Goal: Transaction & Acquisition: Purchase product/service

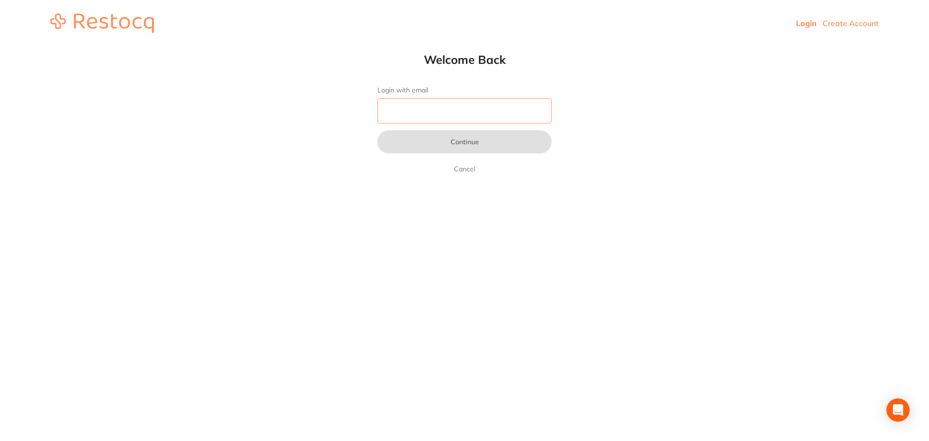
click at [409, 114] on input "Login with email" at bounding box center [464, 110] width 174 height 25
type input "[EMAIL_ADDRESS][DOMAIN_NAME]"
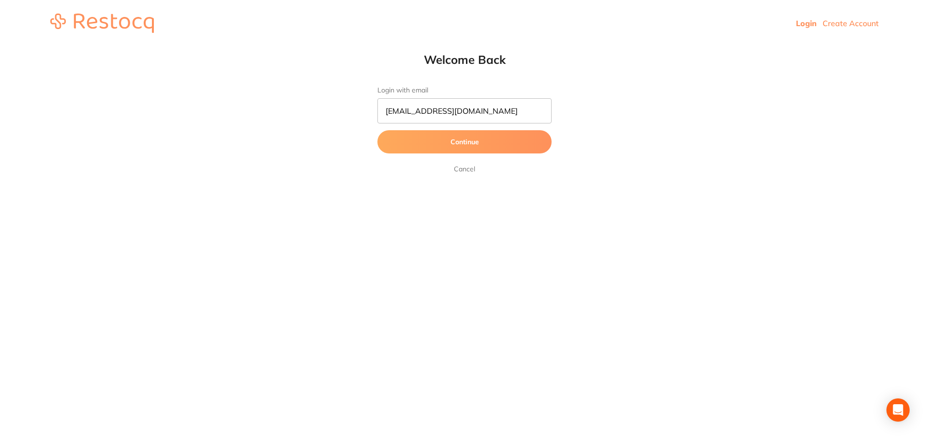
click at [469, 134] on button "Continue" at bounding box center [464, 141] width 174 height 23
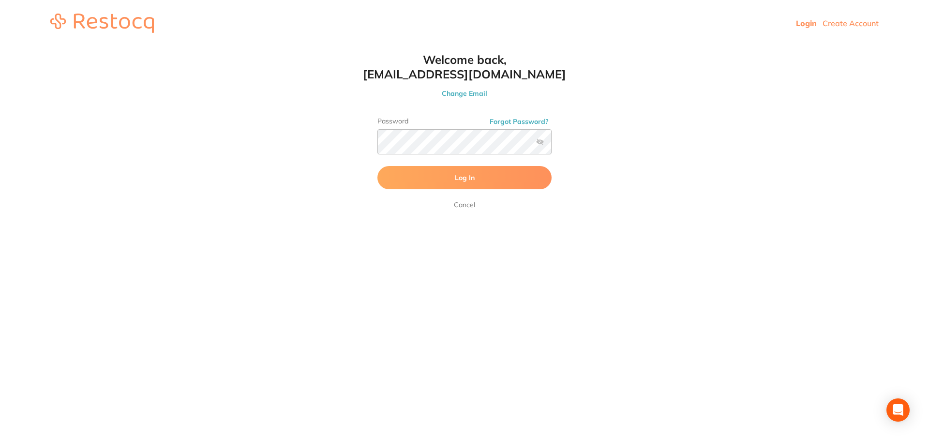
click at [400, 175] on button "Log In" at bounding box center [464, 177] width 174 height 23
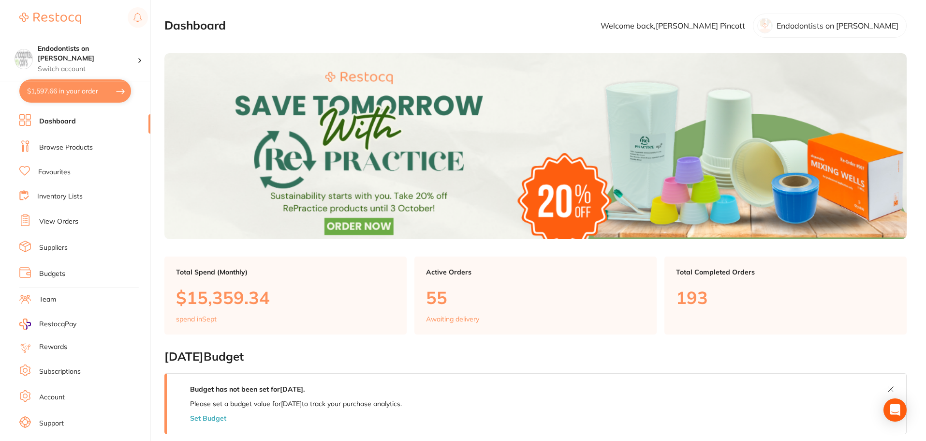
click at [63, 172] on link "Favourites" at bounding box center [54, 172] width 32 height 10
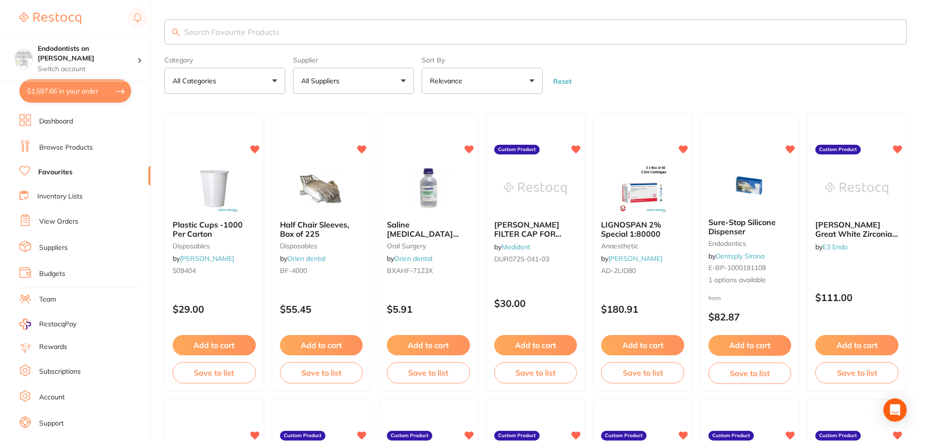
click at [52, 95] on button "$1,597.66 in your order" at bounding box center [75, 90] width 112 height 23
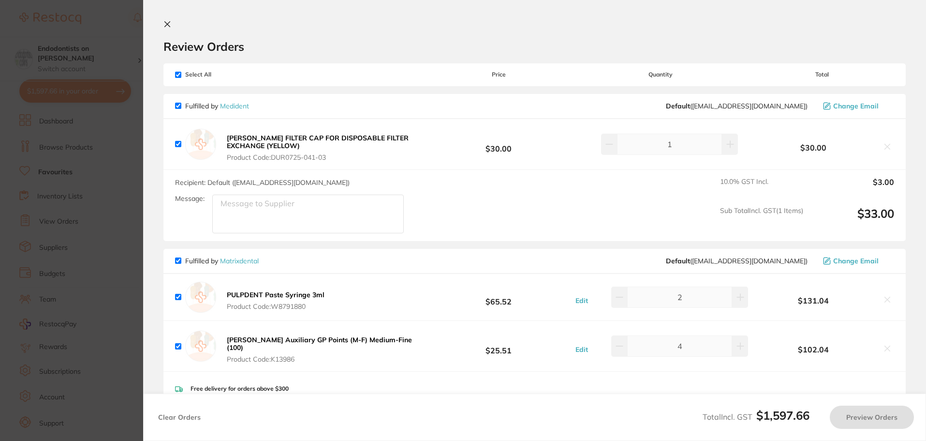
checkbox input "true"
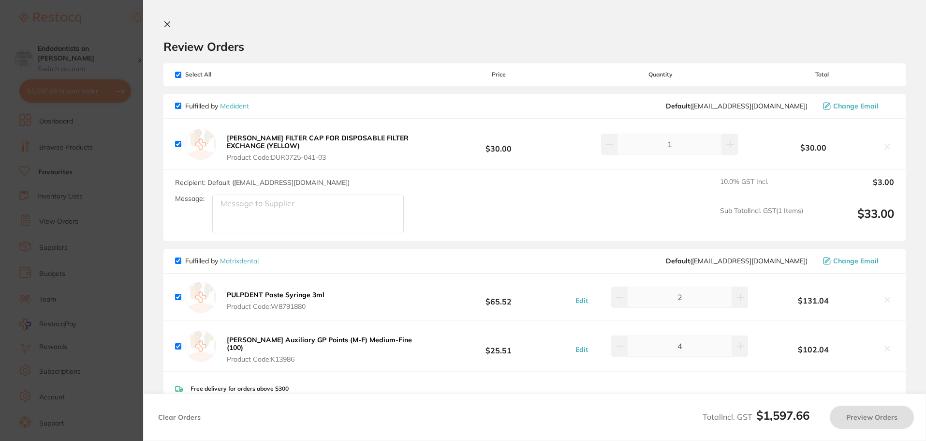
checkbox input "true"
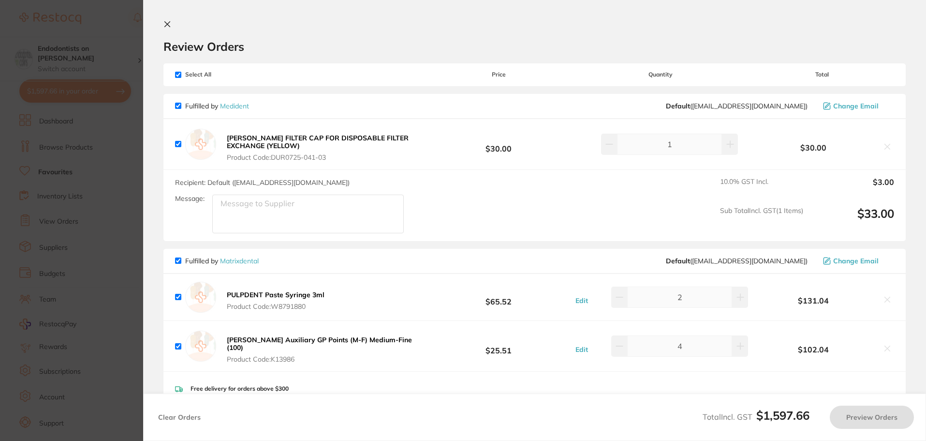
checkbox input "true"
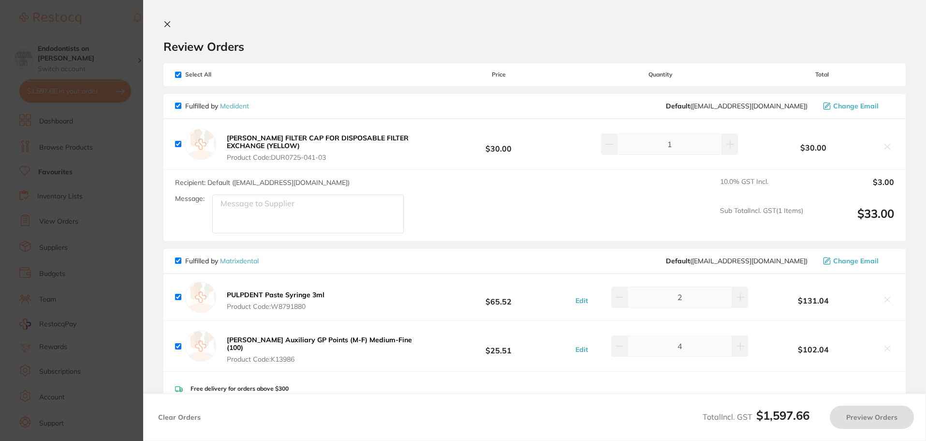
checkbox input "true"
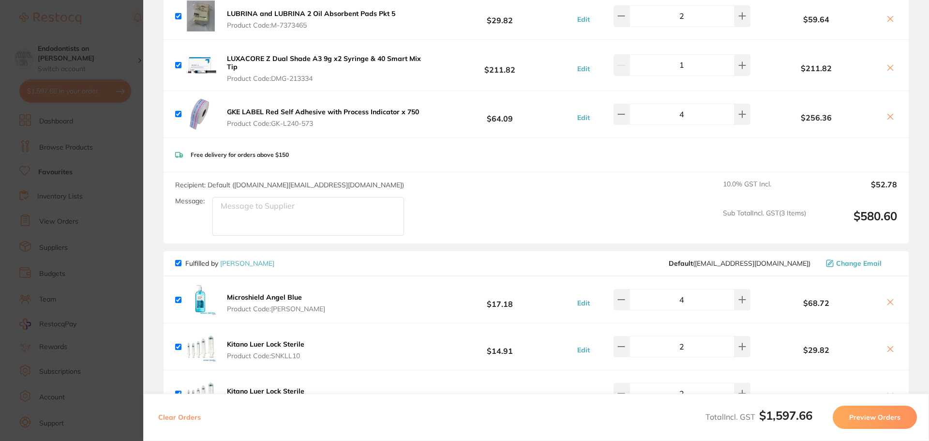
scroll to position [580, 0]
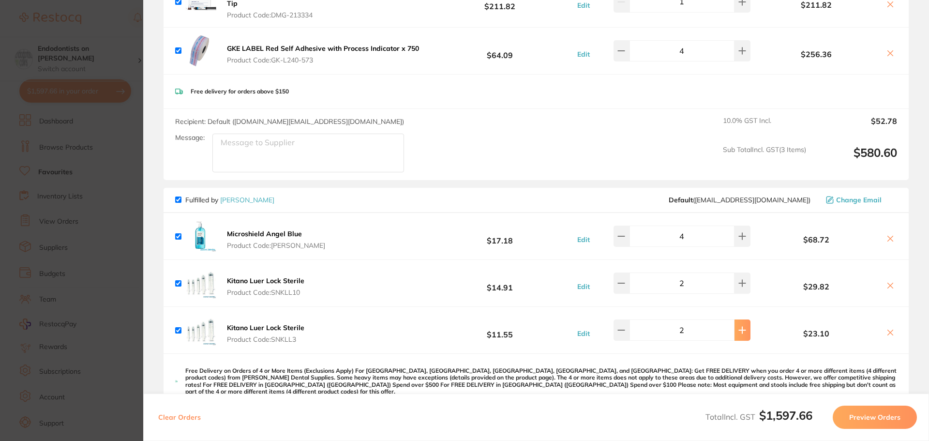
click at [734, 325] on button at bounding box center [742, 329] width 16 height 21
type input "3"
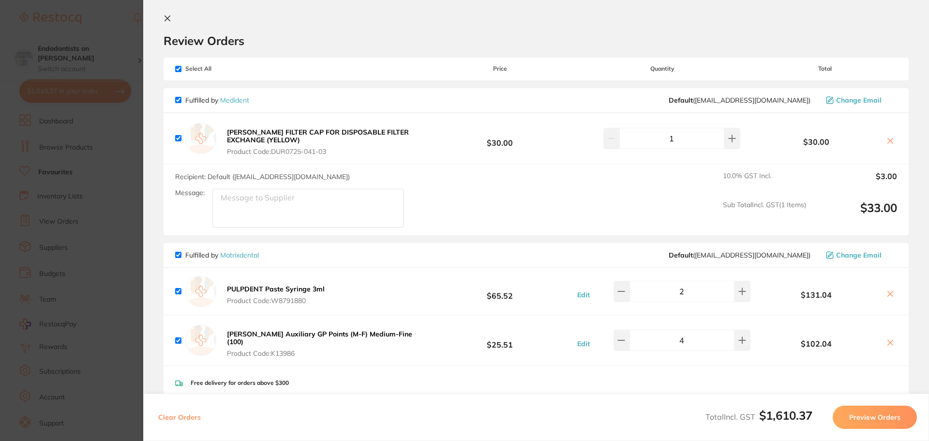
scroll to position [0, 0]
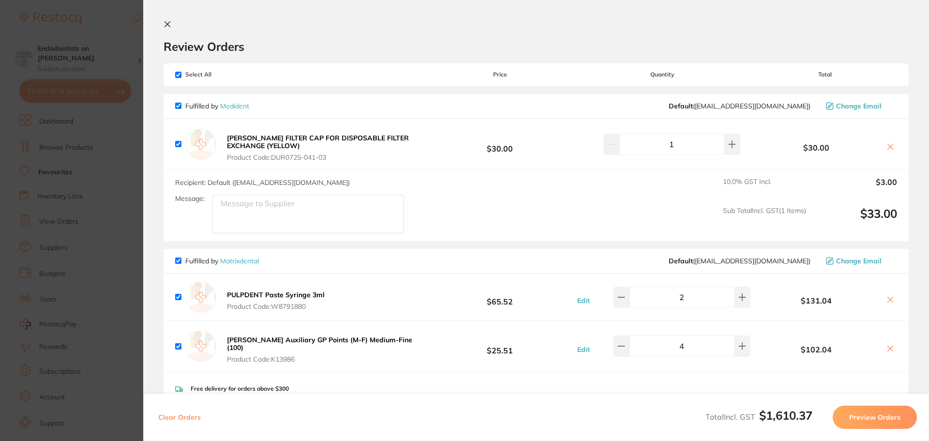
click at [126, 48] on section "Update RRP Set your pre negotiated price for this item. Item Agreed RRP (excl. …" at bounding box center [464, 220] width 929 height 441
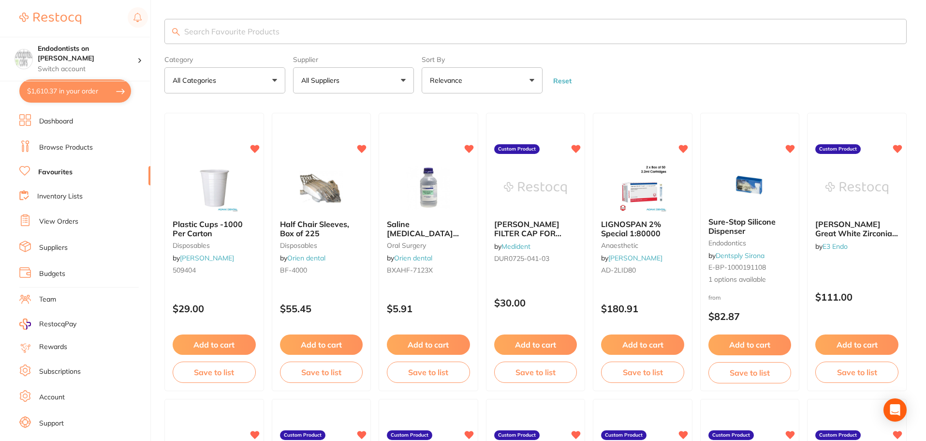
click at [205, 30] on input "search" at bounding box center [535, 31] width 742 height 25
type input "beu"
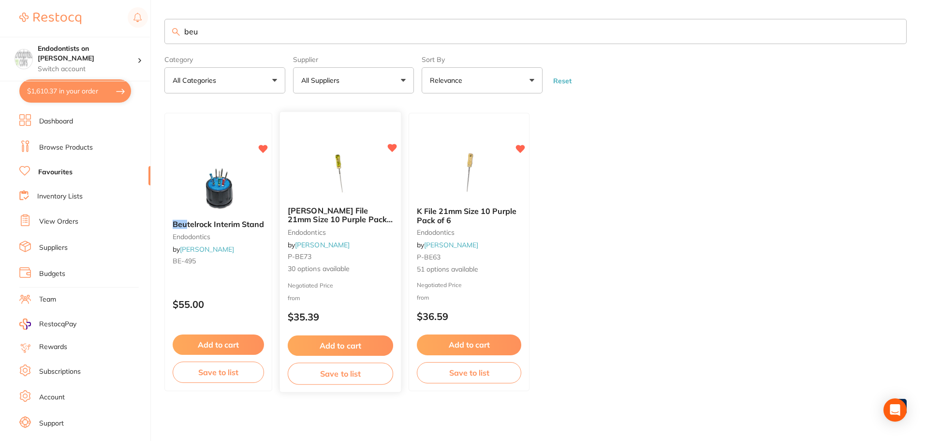
click at [345, 151] on img at bounding box center [340, 173] width 63 height 49
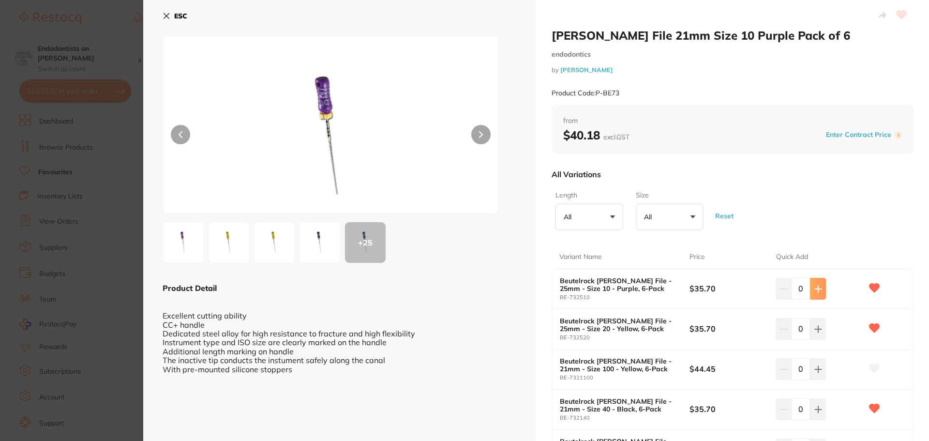
click at [822, 292] on button at bounding box center [818, 288] width 16 height 21
click at [822, 288] on button at bounding box center [818, 288] width 16 height 21
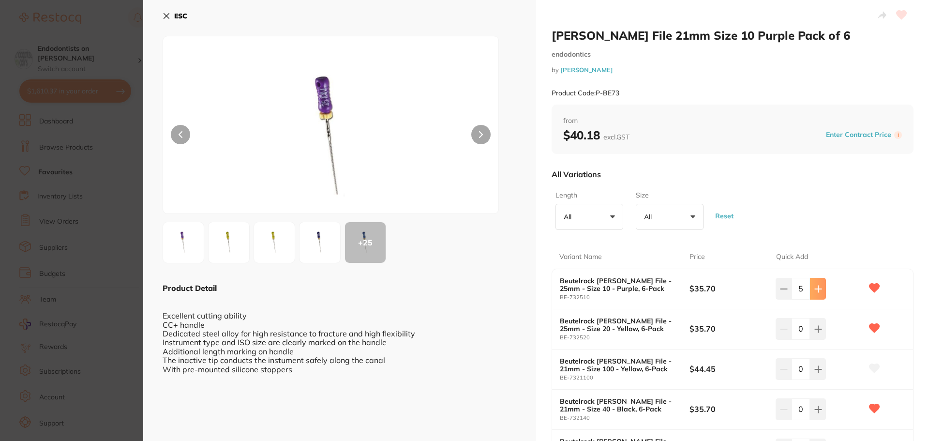
click at [822, 288] on button at bounding box center [818, 288] width 16 height 21
click at [822, 287] on button at bounding box center [818, 288] width 16 height 21
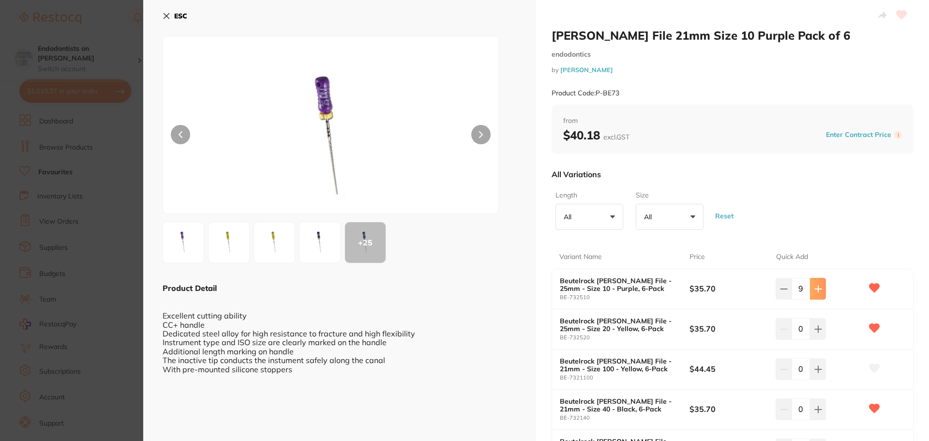
type input "10"
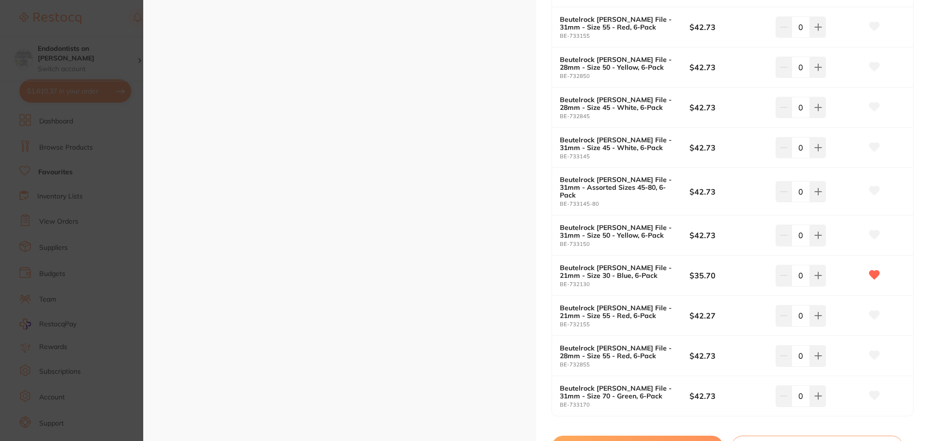
scroll to position [1110, 0]
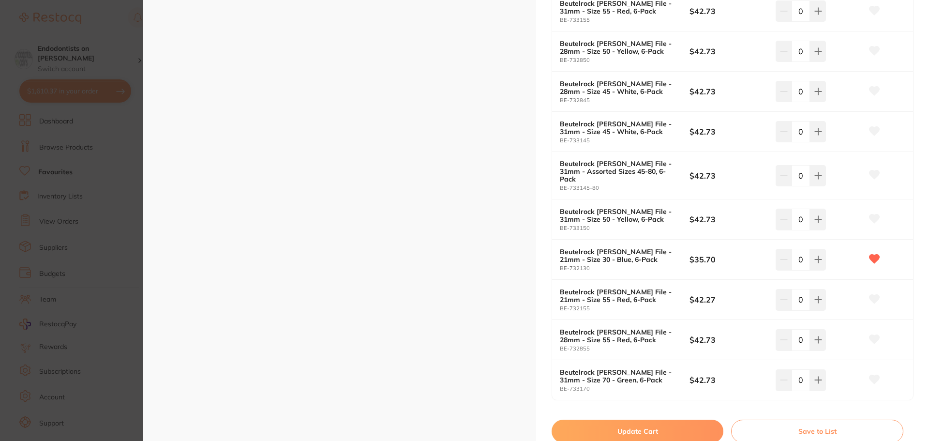
click at [663, 419] on button "Update Cart" at bounding box center [637, 430] width 172 height 23
checkbox input "false"
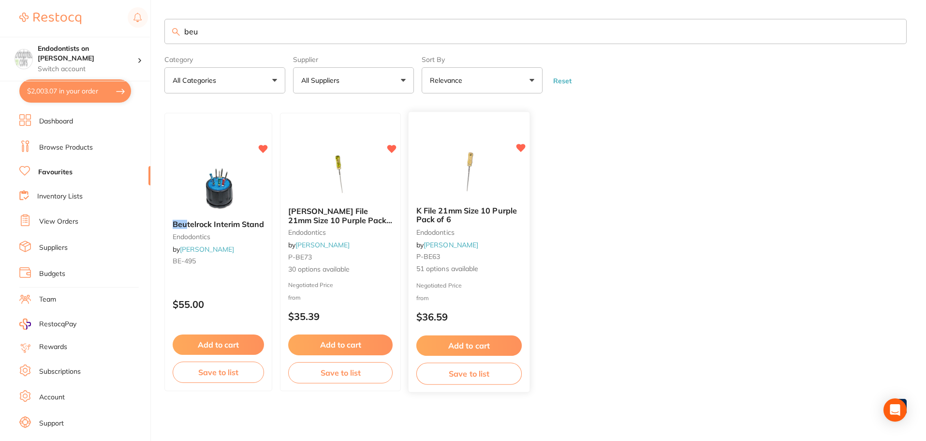
click at [470, 166] on img at bounding box center [468, 173] width 63 height 49
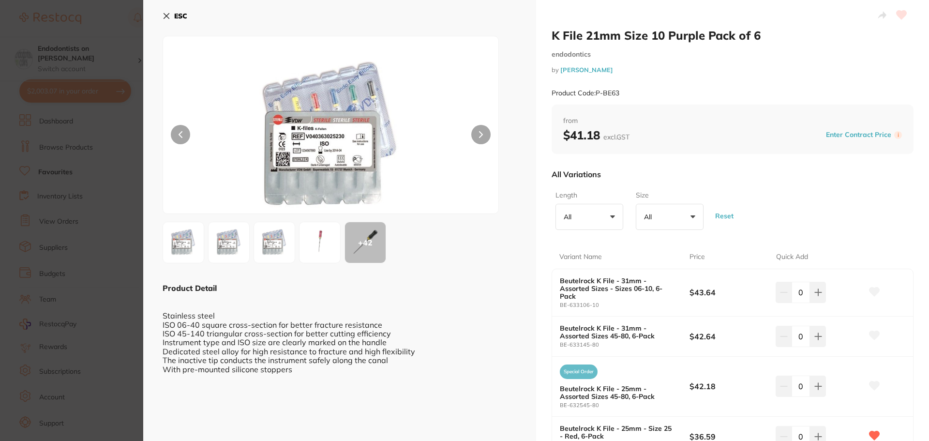
click at [179, 16] on b "ESC" at bounding box center [180, 16] width 13 height 9
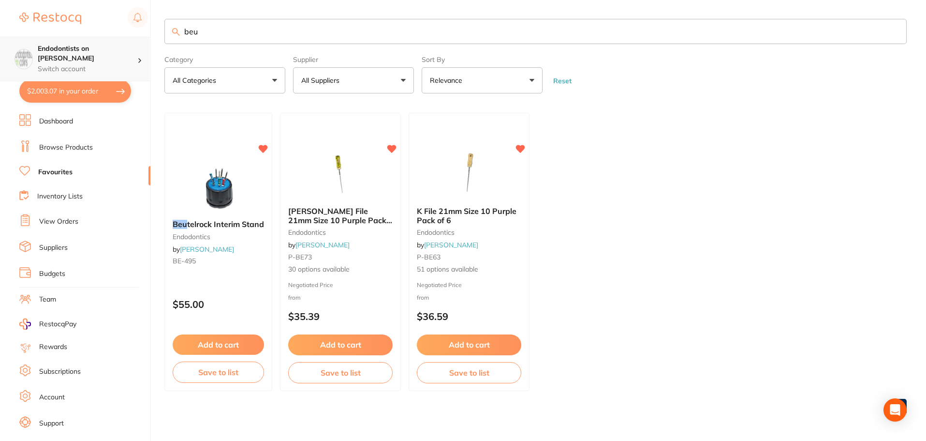
scroll to position [0, 0]
drag, startPoint x: 258, startPoint y: 30, endPoint x: 60, endPoint y: 44, distance: 197.9
click at [60, 44] on div "$2,003.07 Endodontists on [PERSON_NAME] Switch account Endodontists on [PERSON_…" at bounding box center [463, 220] width 926 height 441
type input "k file"
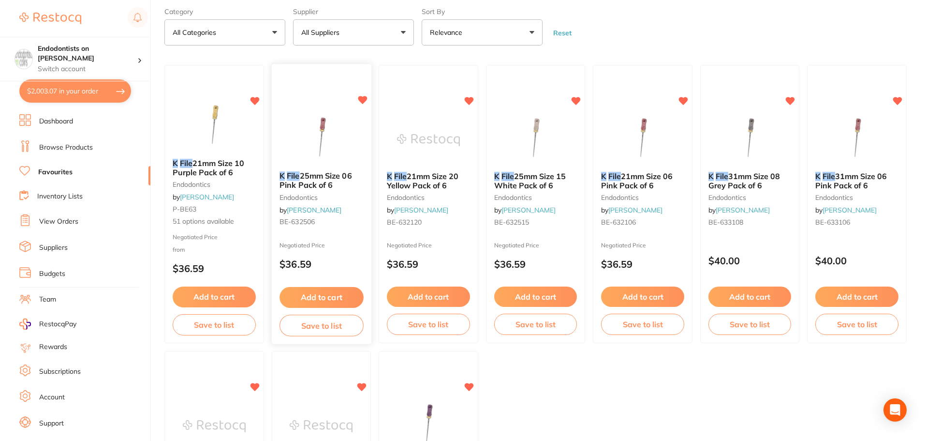
scroll to position [0, 0]
click at [303, 124] on img at bounding box center [321, 139] width 63 height 49
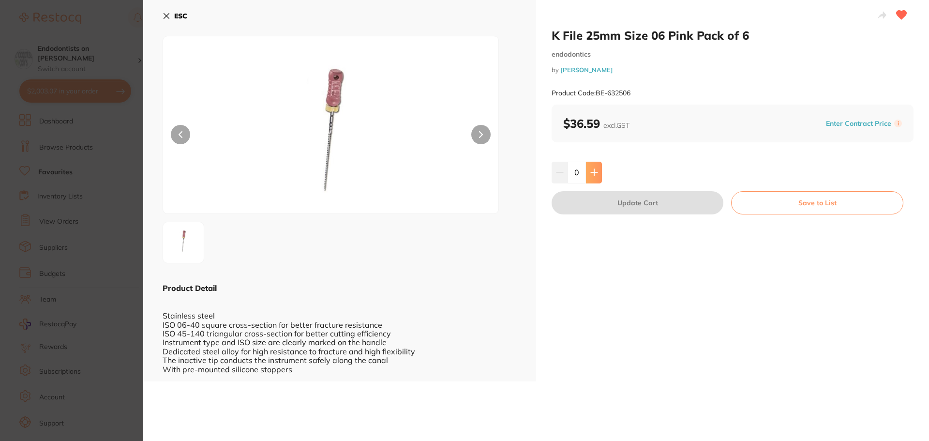
click at [600, 176] on button at bounding box center [594, 172] width 16 height 21
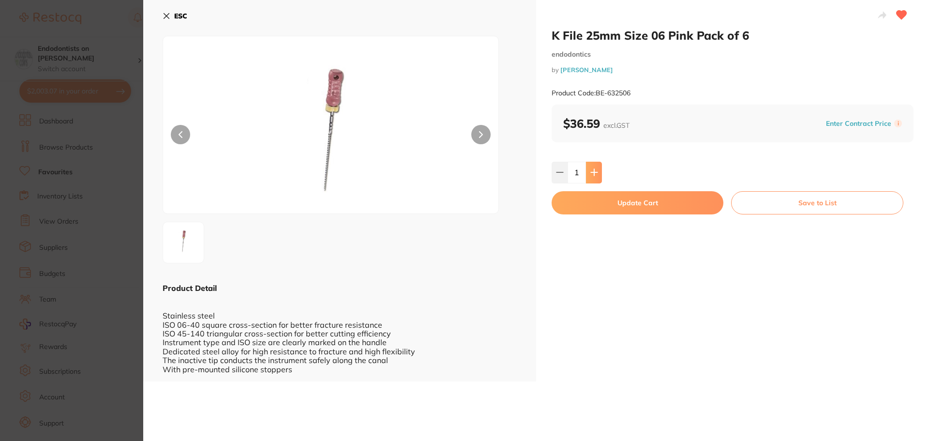
click at [600, 176] on button at bounding box center [594, 172] width 16 height 21
type input "5"
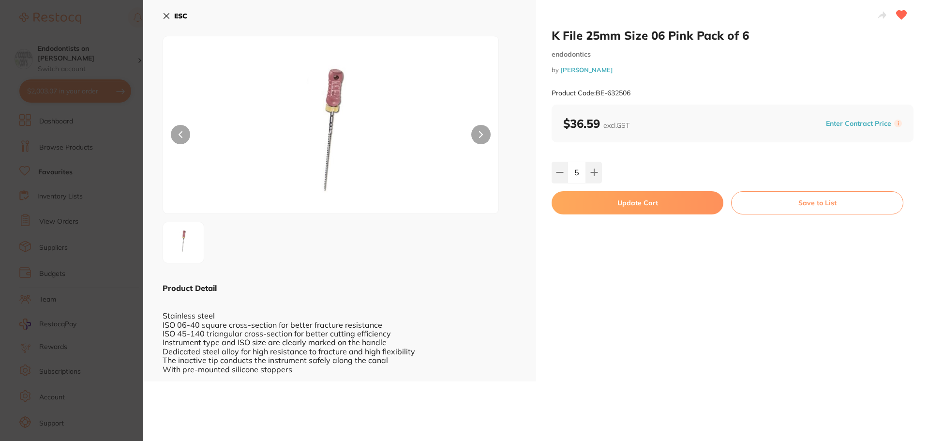
click at [603, 207] on button "Update Cart" at bounding box center [637, 202] width 172 height 23
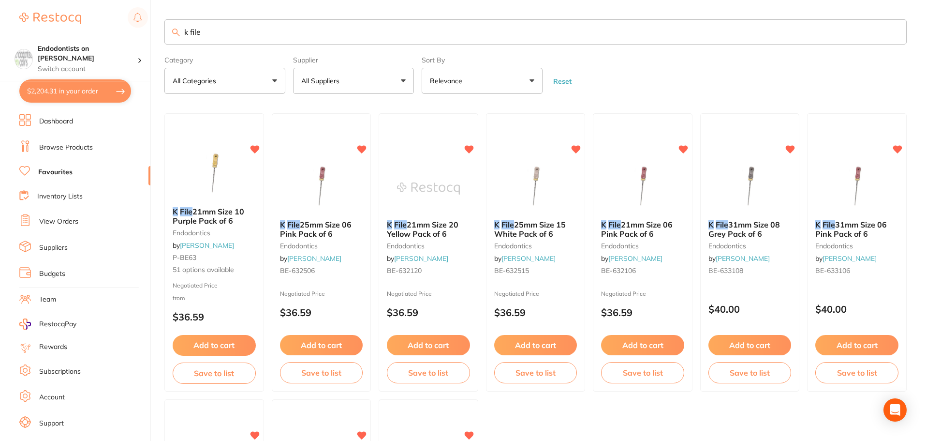
drag, startPoint x: 257, startPoint y: 37, endPoint x: 165, endPoint y: 34, distance: 92.4
click at [165, 34] on input "k file" at bounding box center [535, 31] width 742 height 25
type input "readysteel"
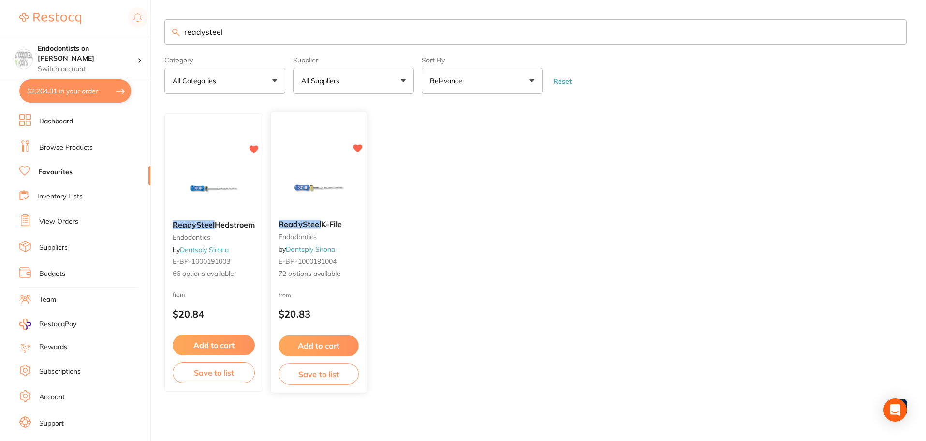
click at [355, 199] on div at bounding box center [319, 187] width 96 height 49
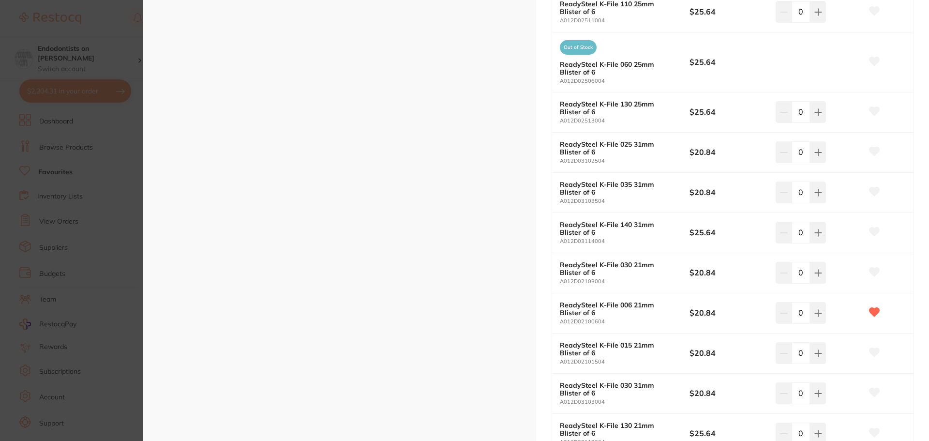
scroll to position [774, 0]
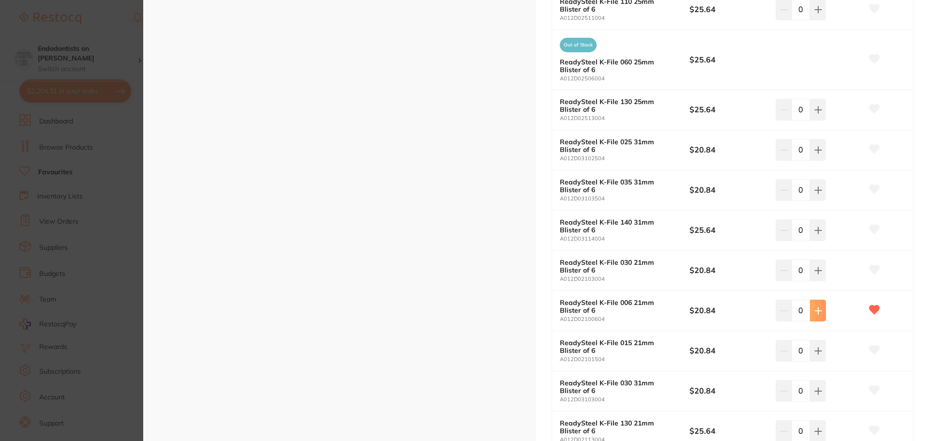
click at [813, 316] on button at bounding box center [818, 309] width 16 height 21
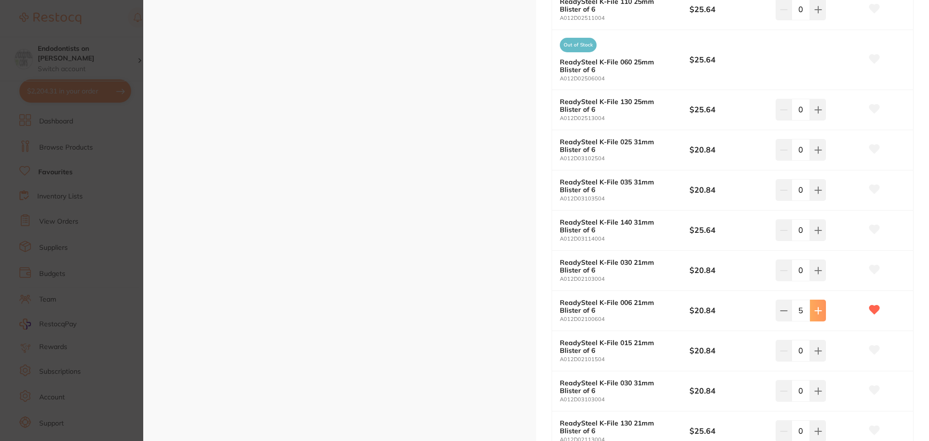
click at [813, 316] on button at bounding box center [818, 309] width 16 height 21
click at [820, 313] on button at bounding box center [818, 309] width 16 height 21
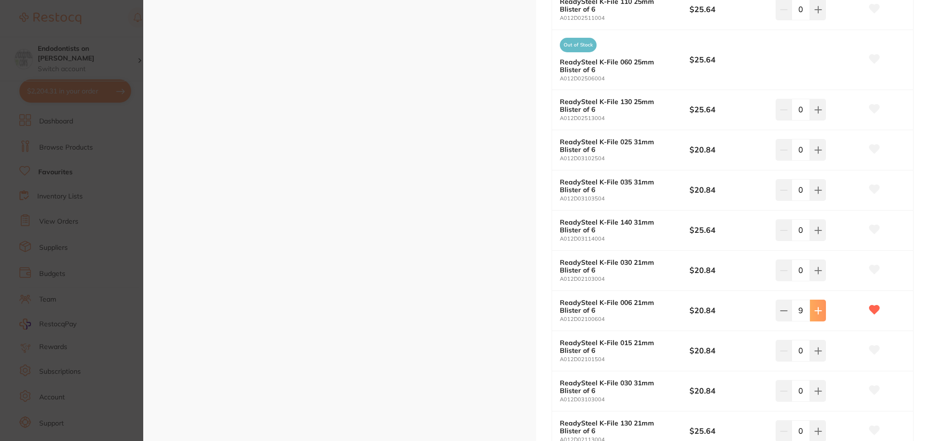
type input "10"
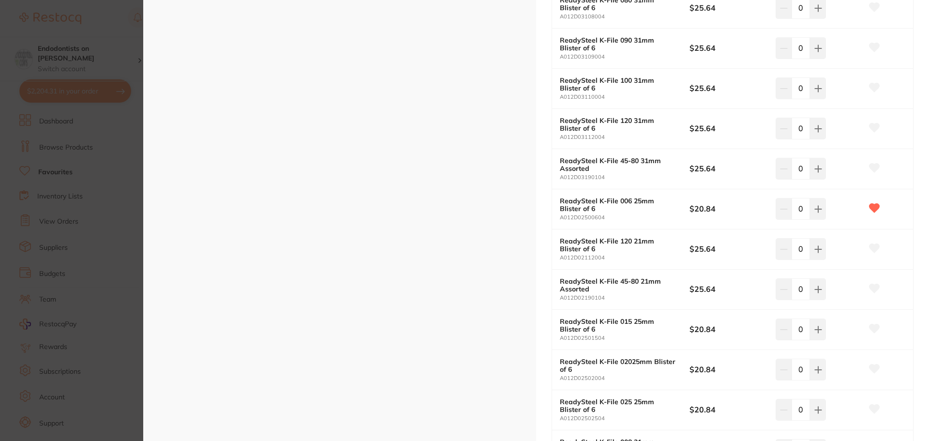
scroll to position [1741, 0]
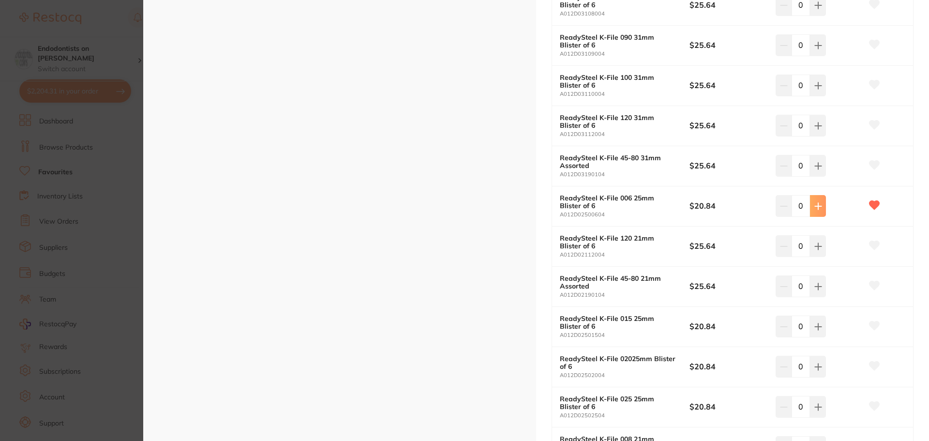
click at [815, 210] on button at bounding box center [818, 205] width 16 height 21
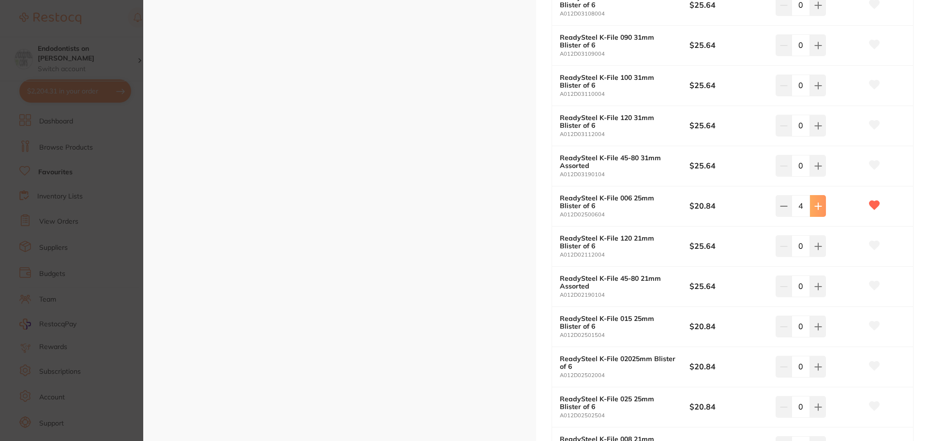
type input "5"
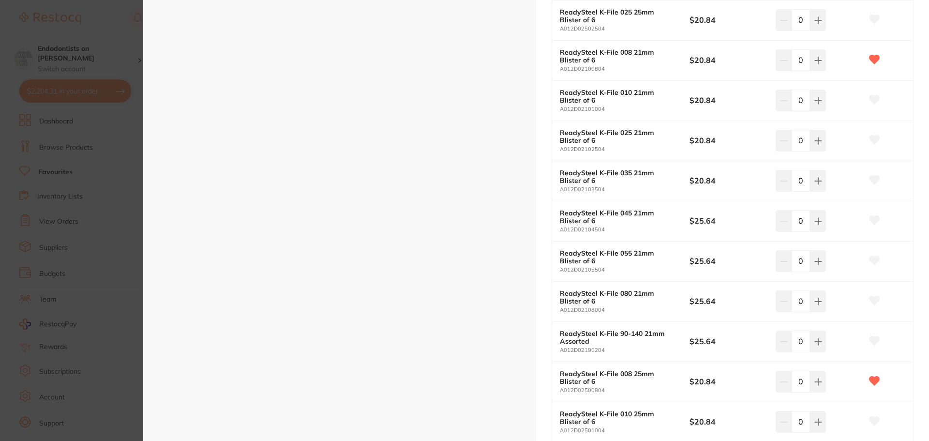
scroll to position [2128, 0]
click at [818, 379] on icon at bounding box center [818, 381] width 8 height 8
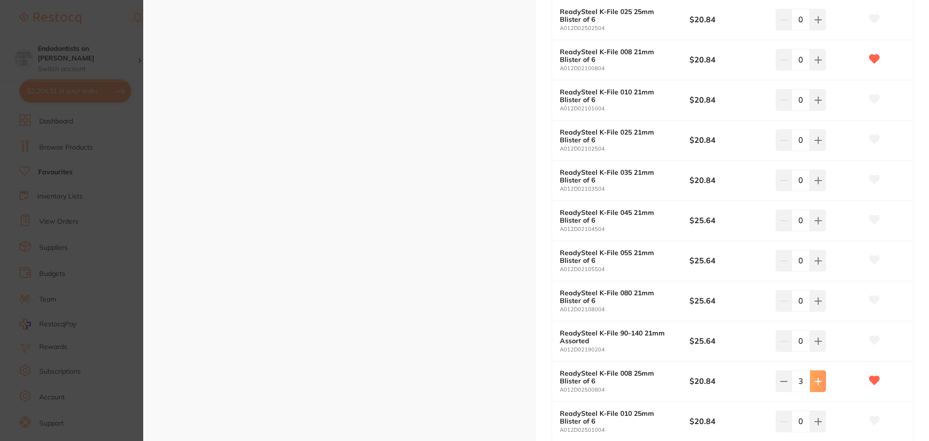
click at [818, 379] on icon at bounding box center [818, 381] width 8 height 8
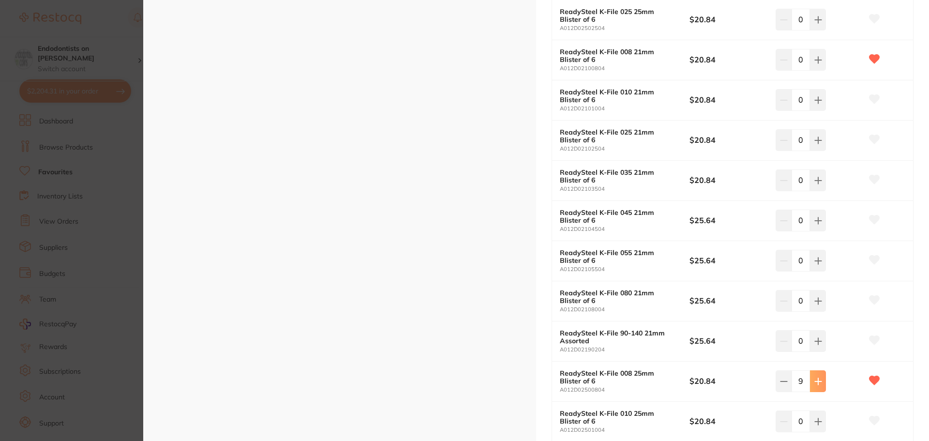
click at [818, 379] on icon at bounding box center [818, 381] width 8 height 8
type input "10"
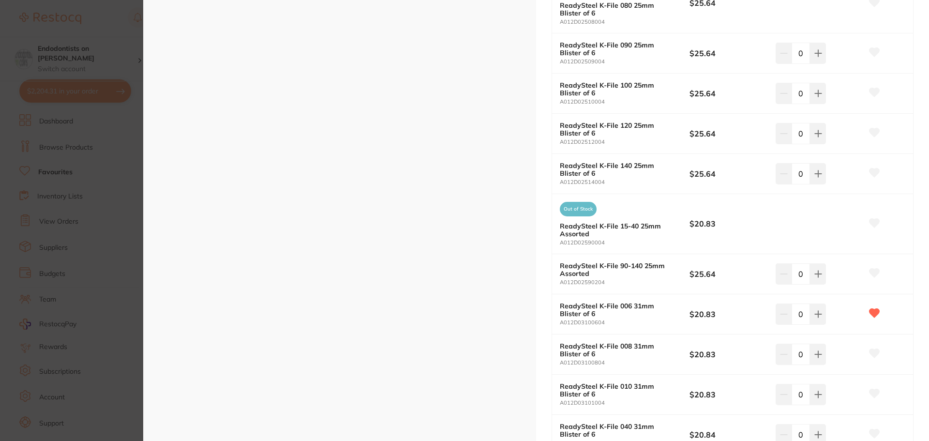
scroll to position [2950, 0]
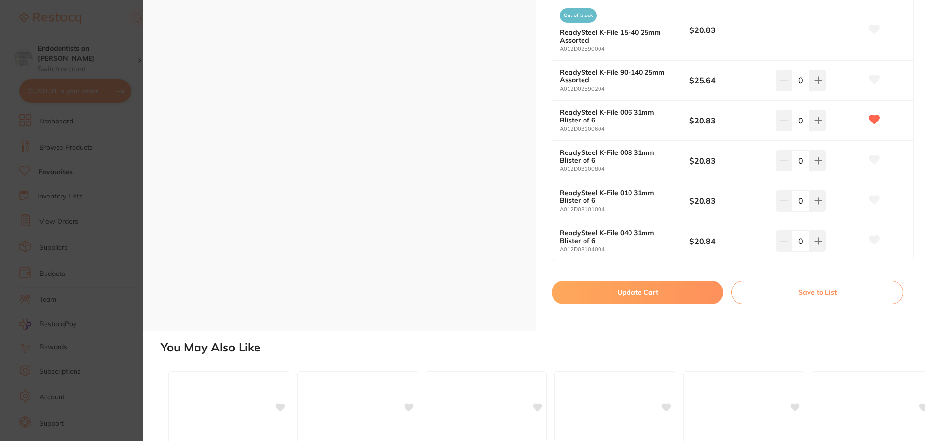
click at [627, 291] on button "Update Cart" at bounding box center [637, 292] width 172 height 23
checkbox input "false"
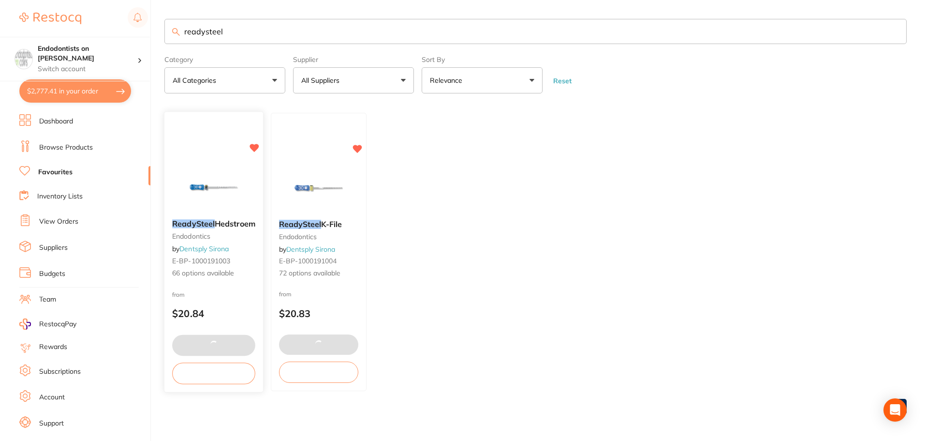
click at [190, 193] on img at bounding box center [213, 187] width 63 height 49
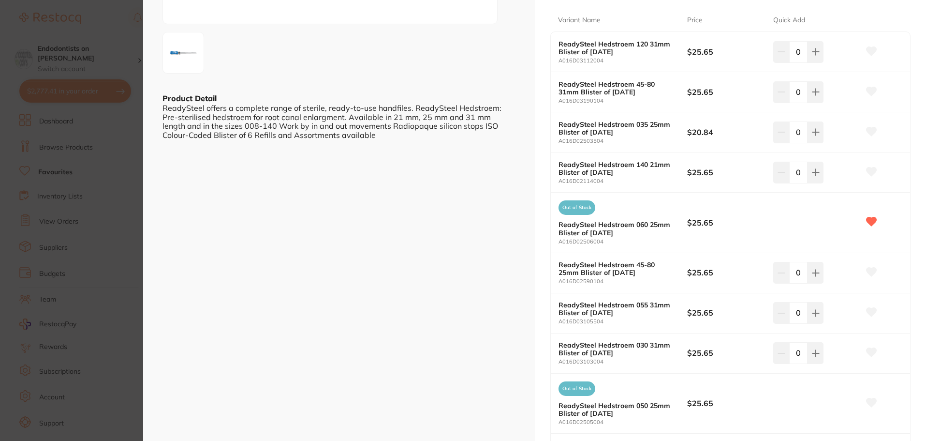
scroll to position [242, 0]
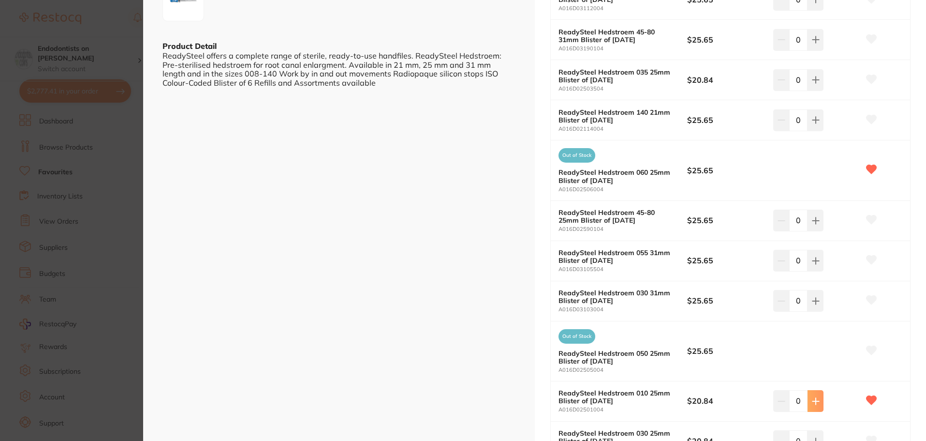
click at [812, 406] on button at bounding box center [816, 400] width 16 height 21
click at [812, 405] on button at bounding box center [816, 400] width 16 height 21
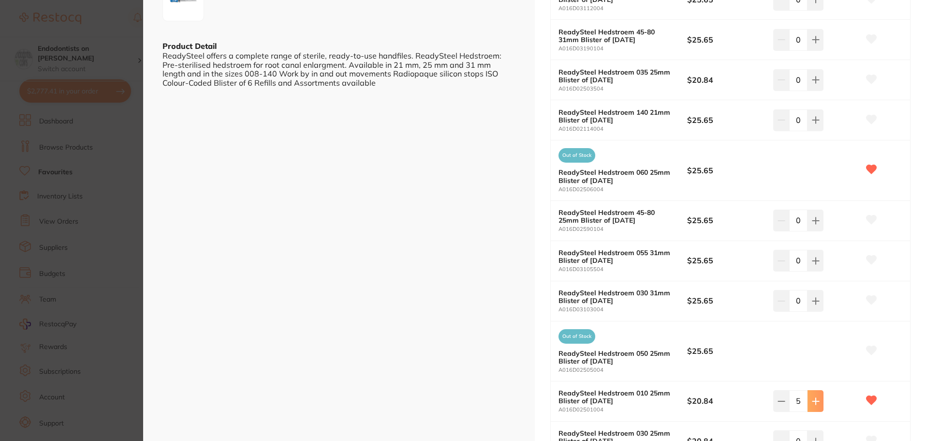
click at [812, 405] on button at bounding box center [816, 400] width 16 height 21
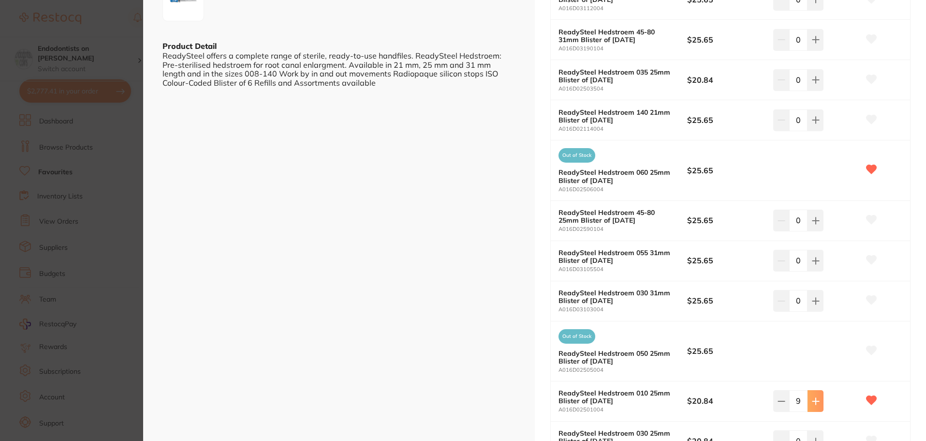
type input "10"
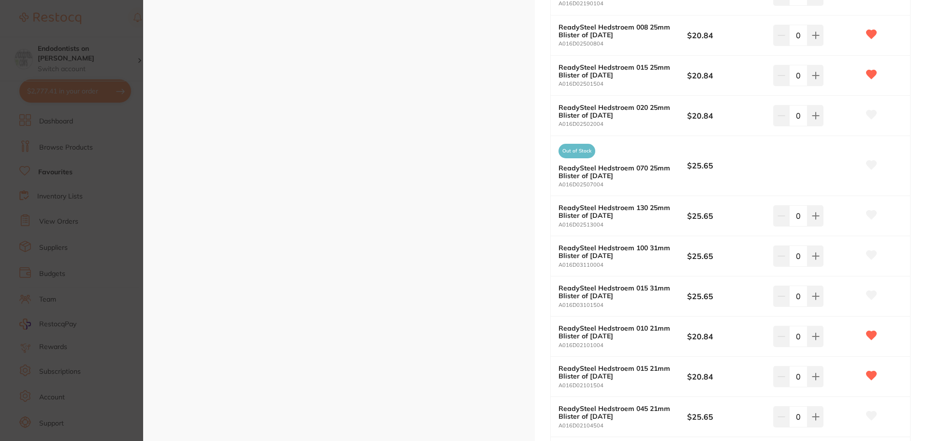
scroll to position [2467, 0]
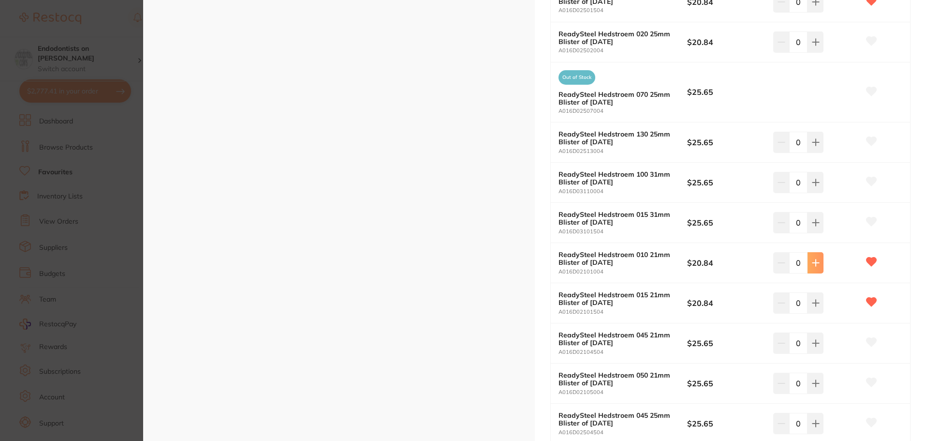
click at [820, 266] on button at bounding box center [816, 262] width 16 height 21
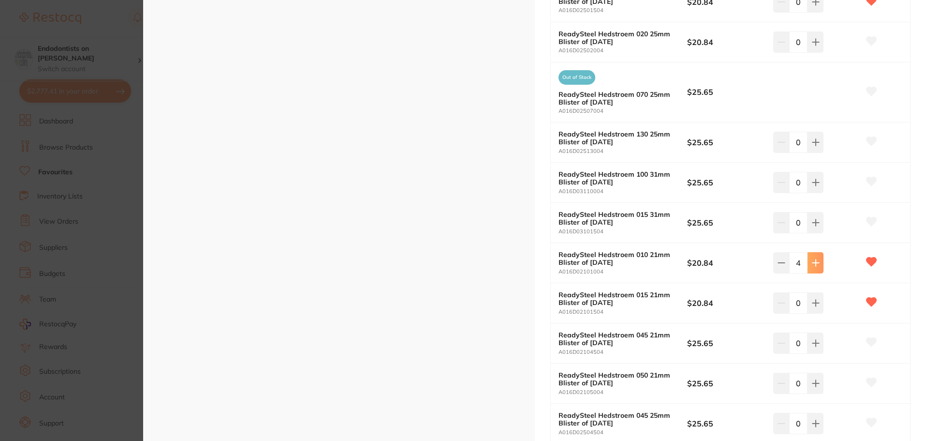
type input "5"
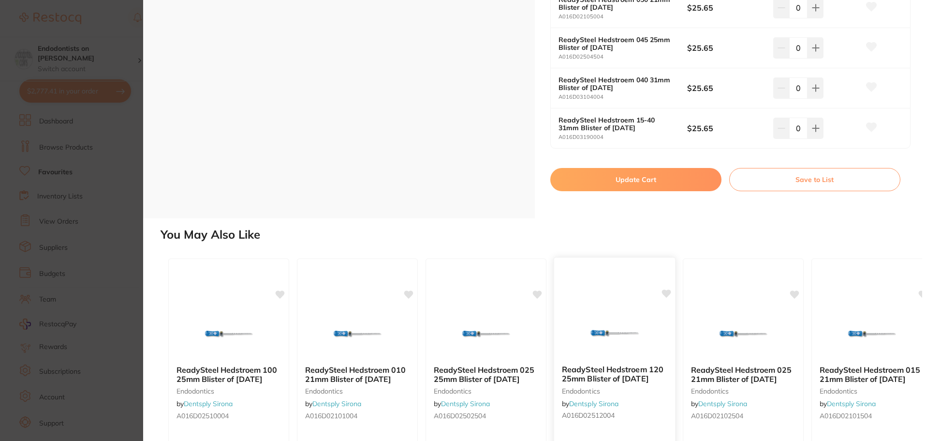
scroll to position [2854, 0]
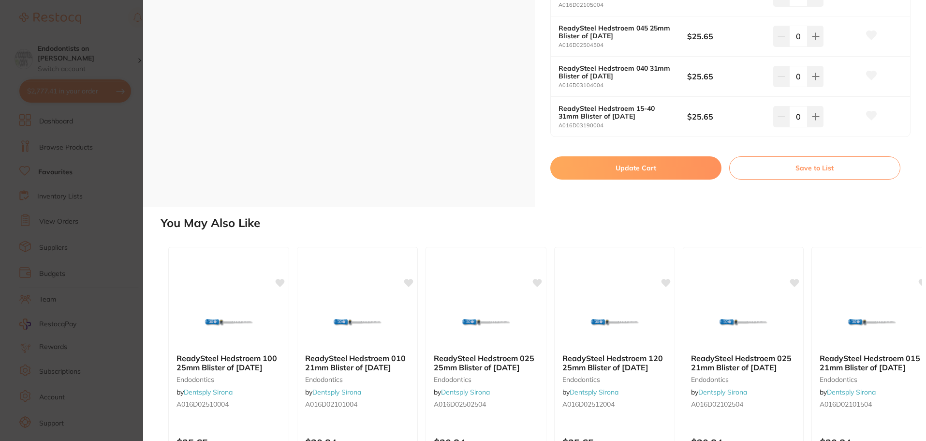
click at [617, 174] on button "Update Cart" at bounding box center [635, 167] width 171 height 23
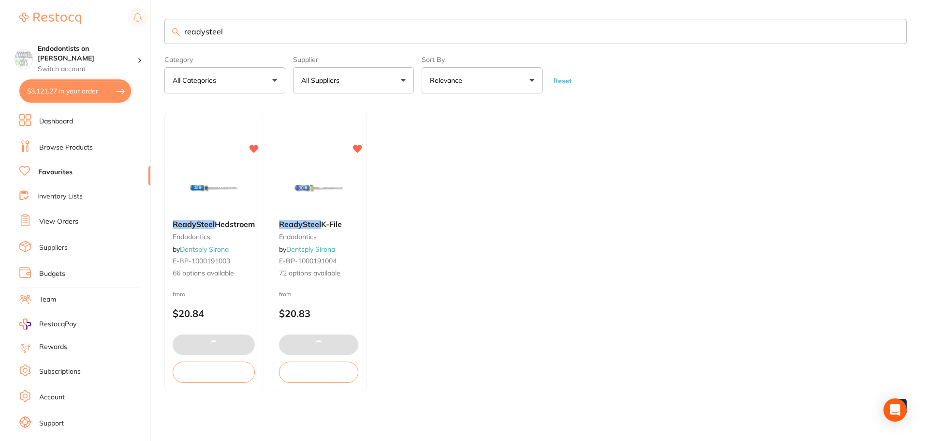
click at [68, 89] on button "$3,121.27 in your order" at bounding box center [75, 90] width 112 height 23
checkbox input "true"
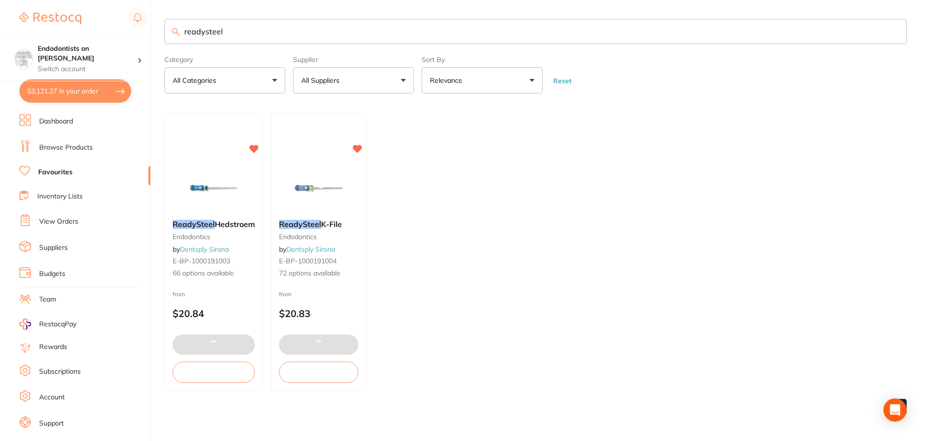
checkbox input "true"
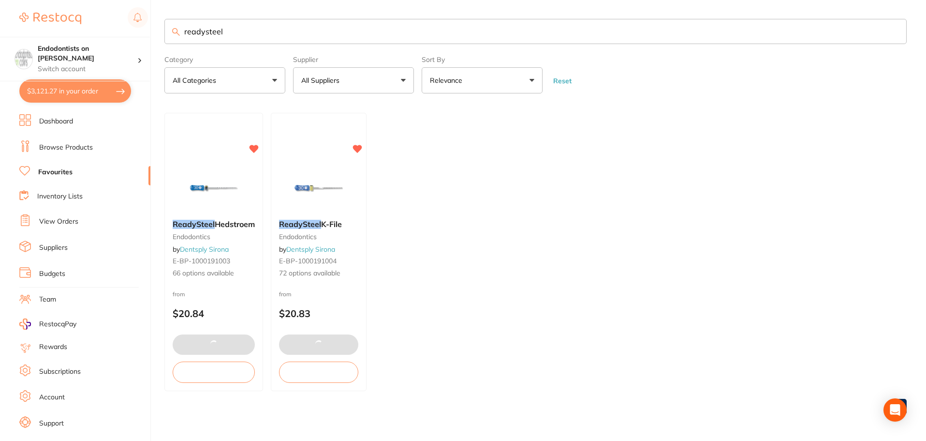
checkbox input "true"
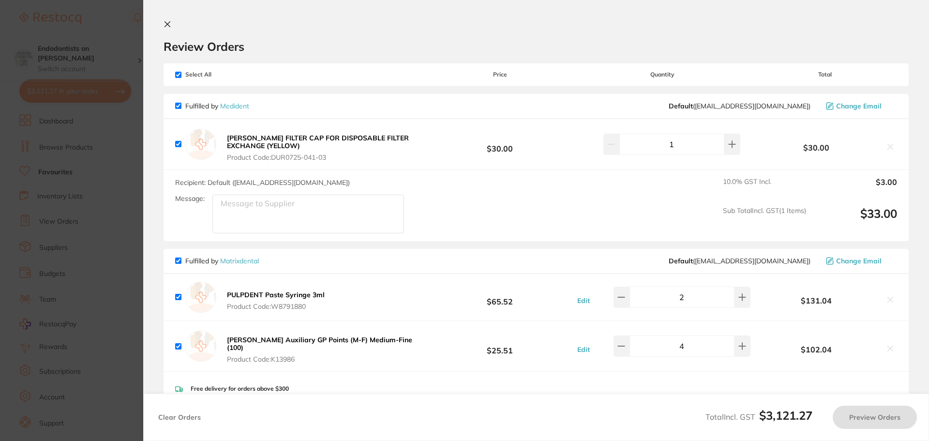
checkbox input "true"
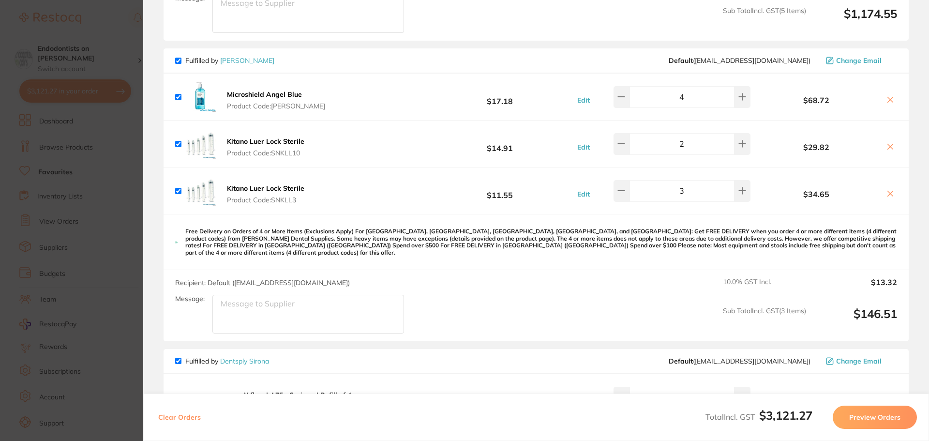
scroll to position [651, 0]
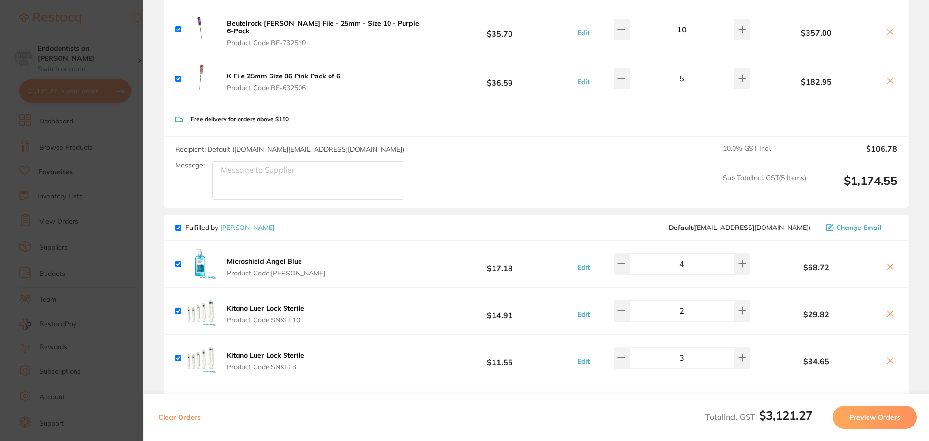
click at [128, 57] on section "Update RRP Set your pre negotiated price for this item. Item Agreed RRP (excl. …" at bounding box center [464, 220] width 929 height 441
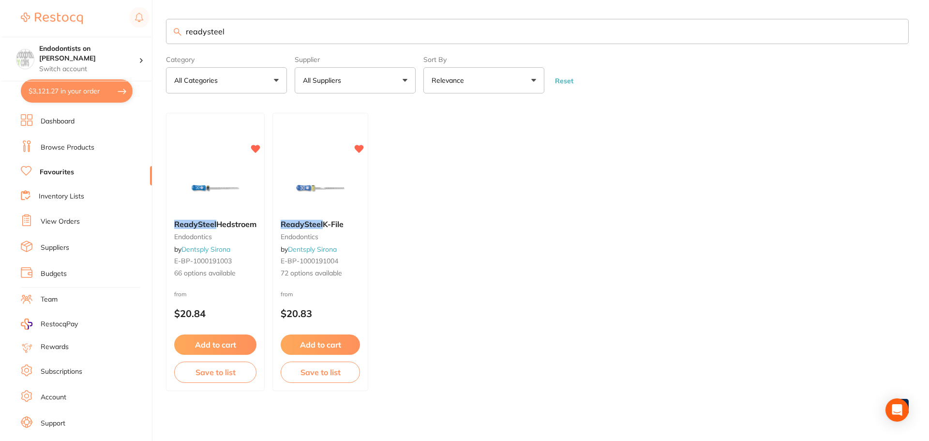
scroll to position [0, 0]
drag, startPoint x: 214, startPoint y: 29, endPoint x: 0, endPoint y: 2, distance: 215.5
click at [0, 2] on div "$3,121.27 Endodontists on [PERSON_NAME] Switch account Endodontists on [PERSON_…" at bounding box center [463, 220] width 926 height 441
type input "pathfile"
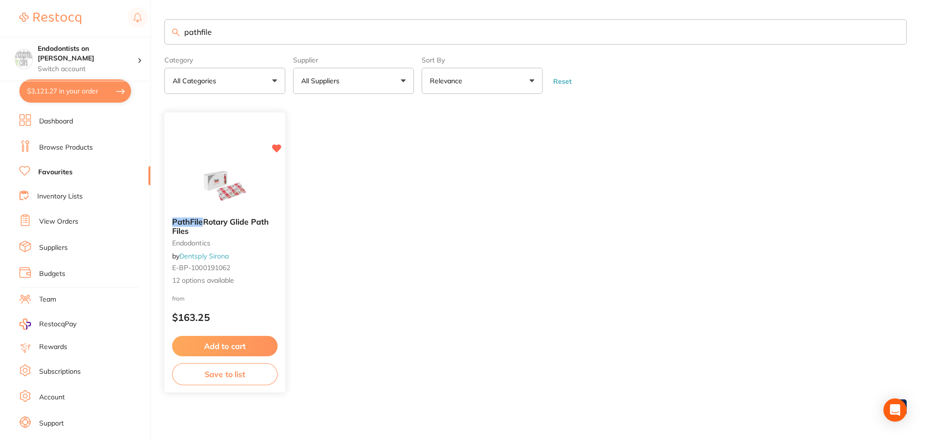
click at [255, 166] on img at bounding box center [224, 185] width 63 height 49
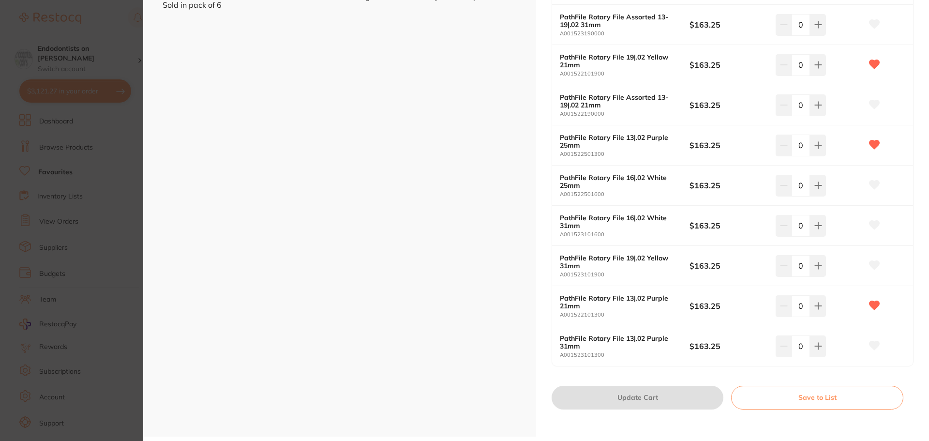
scroll to position [339, 0]
click at [873, 184] on icon at bounding box center [874, 183] width 10 height 9
click at [824, 183] on button at bounding box center [818, 183] width 16 height 21
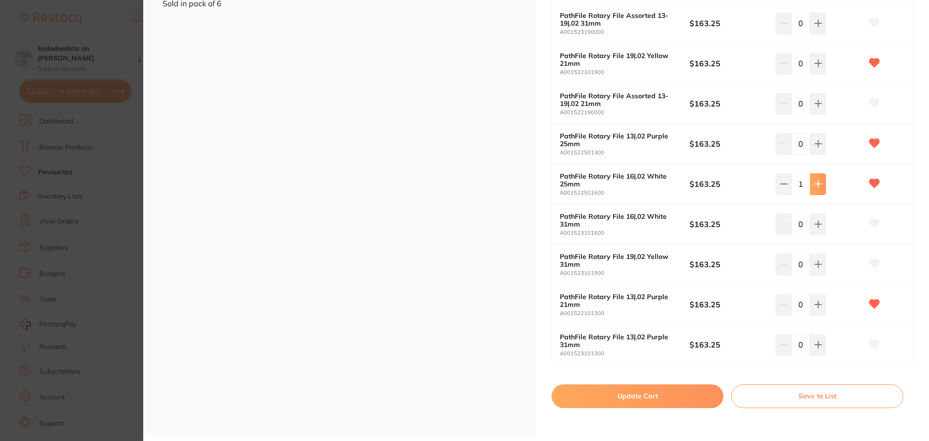
click at [820, 183] on button at bounding box center [818, 183] width 16 height 21
type input "5"
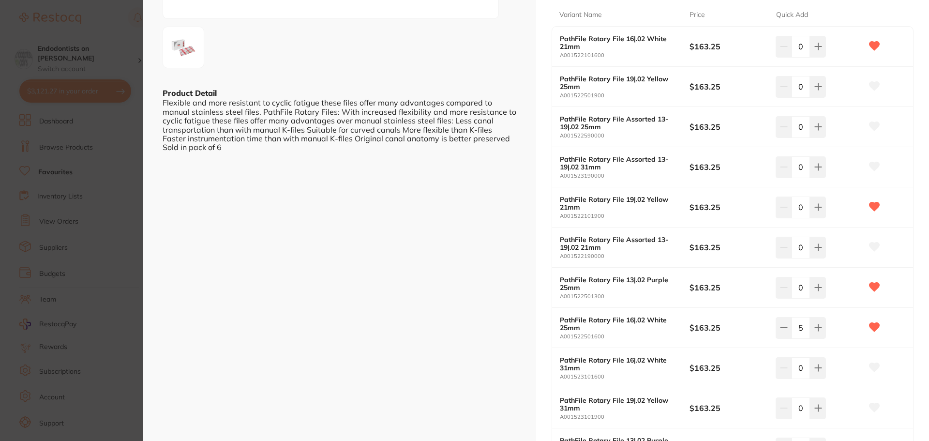
scroll to position [193, 0]
click at [819, 83] on button at bounding box center [818, 87] width 16 height 21
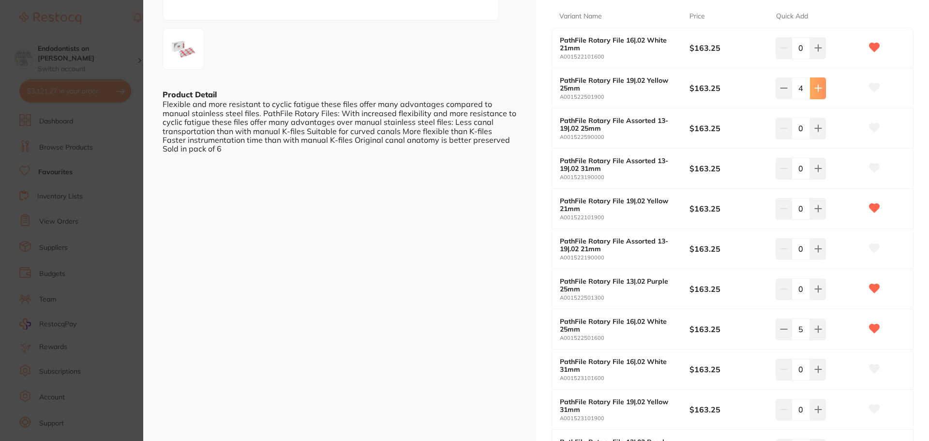
click at [819, 83] on button at bounding box center [818, 87] width 16 height 21
type input "5"
click at [870, 87] on icon at bounding box center [874, 87] width 10 height 9
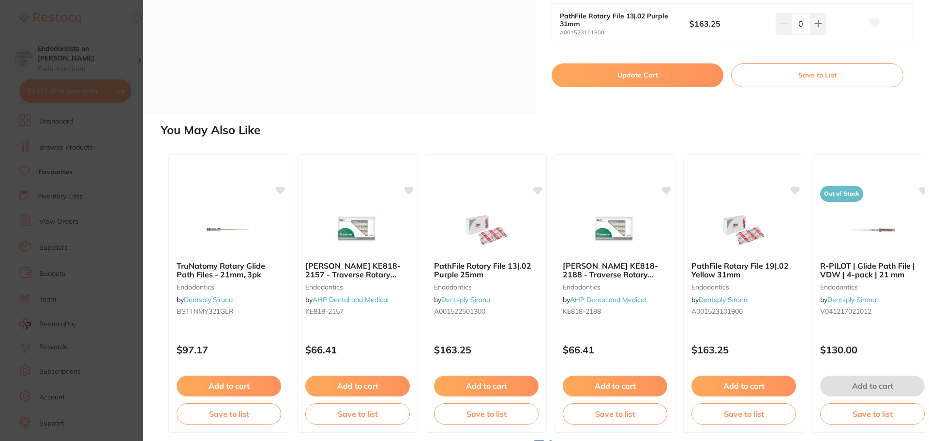
scroll to position [663, 0]
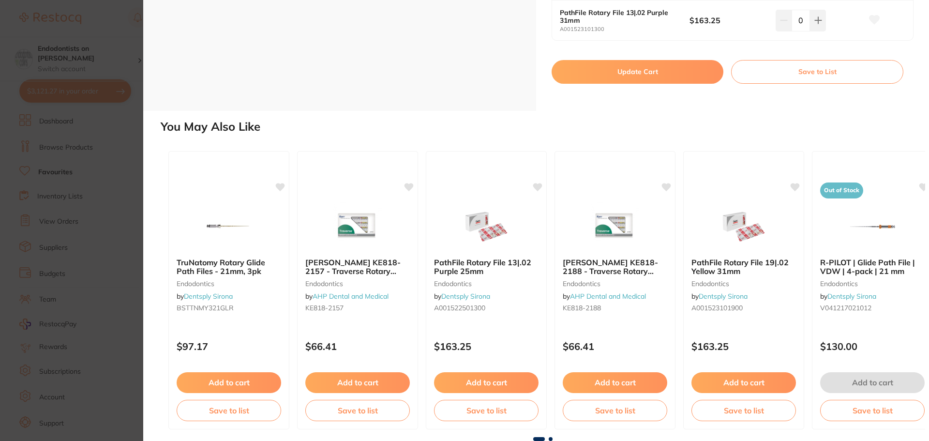
click at [642, 74] on button "Update Cart" at bounding box center [637, 71] width 172 height 23
checkbox input "false"
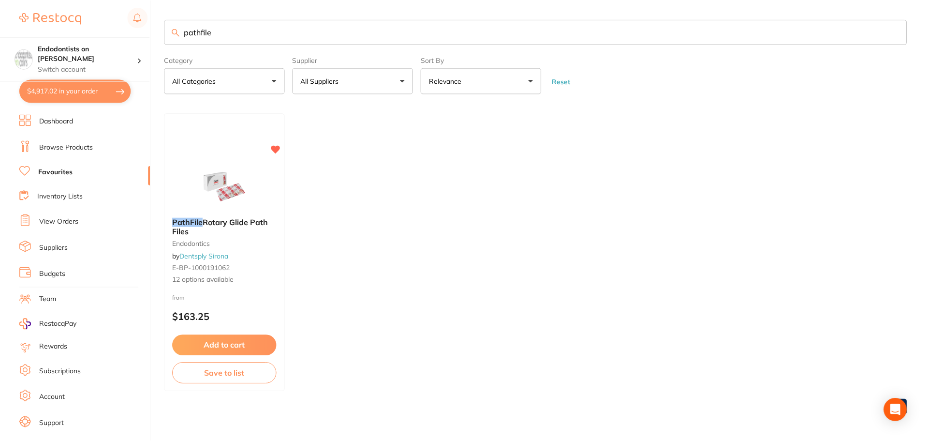
scroll to position [0, 0]
